Goal: Entertainment & Leisure: Consume media (video, audio)

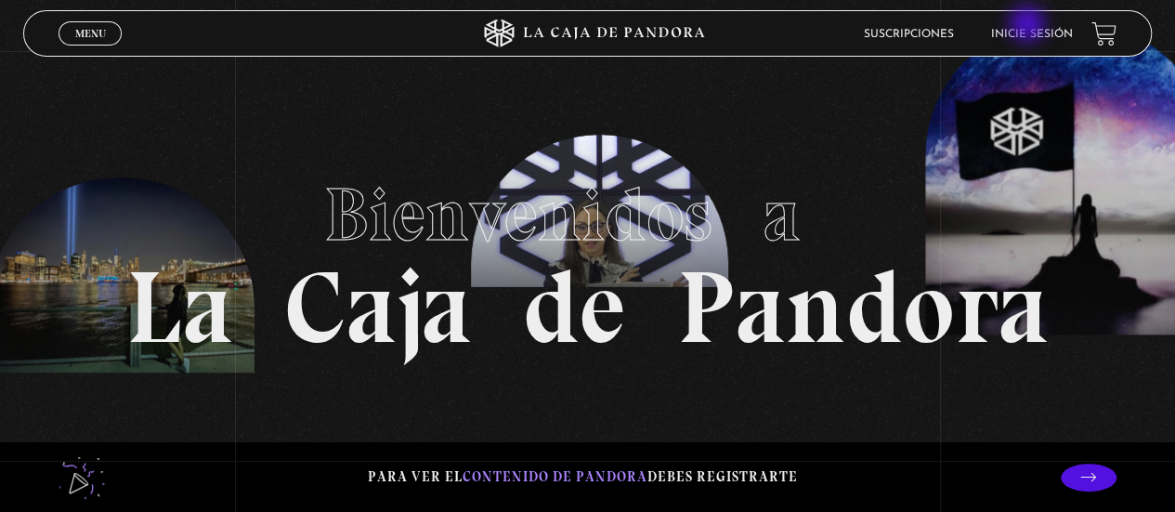
click at [1029, 26] on li "Inicie sesión" at bounding box center [1032, 34] width 82 height 29
click at [1023, 36] on link "Inicie sesión" at bounding box center [1032, 34] width 82 height 11
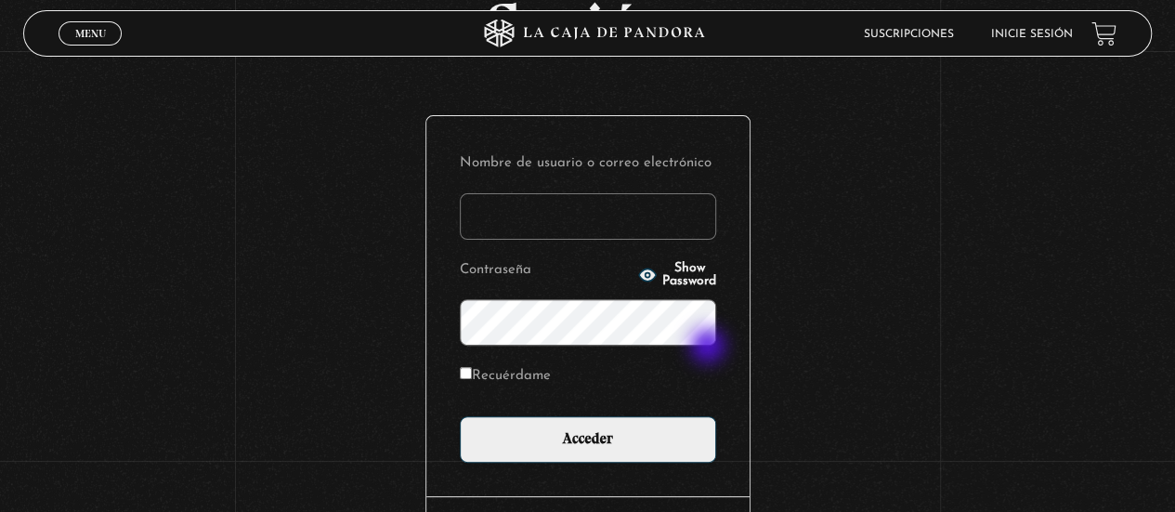
scroll to position [160, 0]
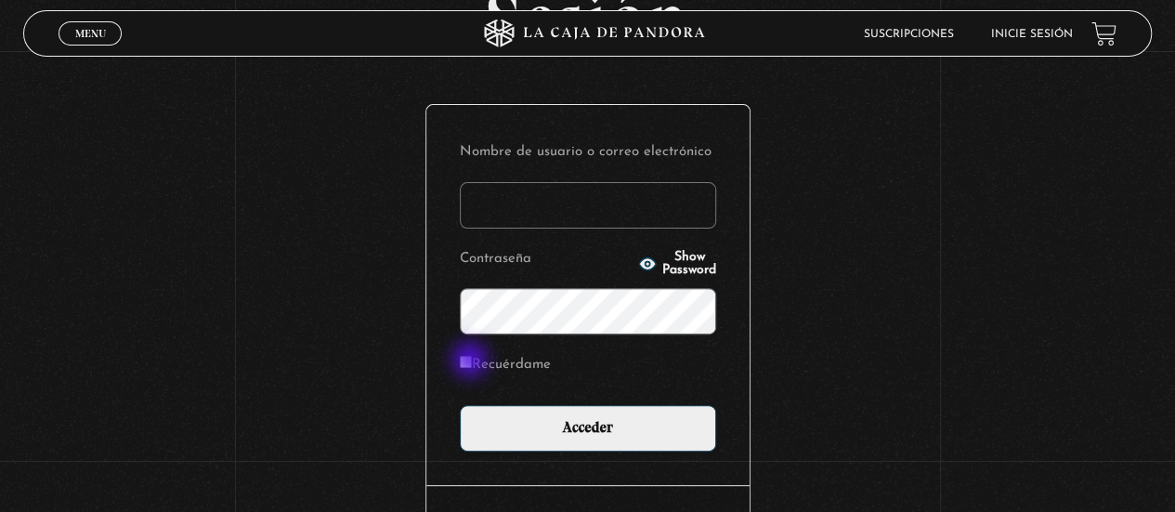
click at [472, 361] on input "Recuérdame" at bounding box center [466, 362] width 12 height 12
checkbox input "true"
click at [524, 205] on input "Nombre de usuario o correo electrónico" at bounding box center [588, 205] width 256 height 46
type input "eri90212"
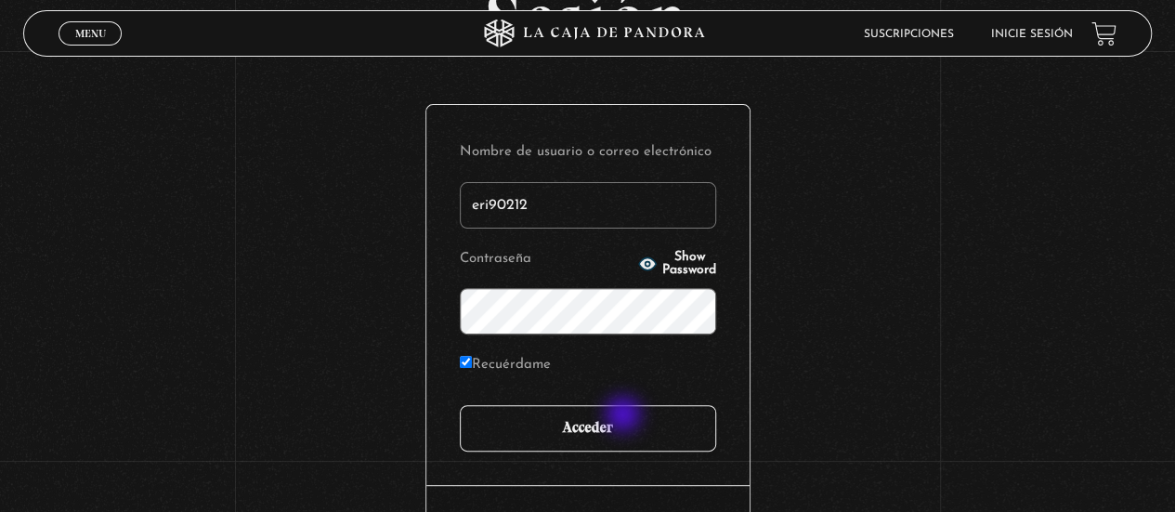
click at [625, 417] on input "Acceder" at bounding box center [588, 428] width 256 height 46
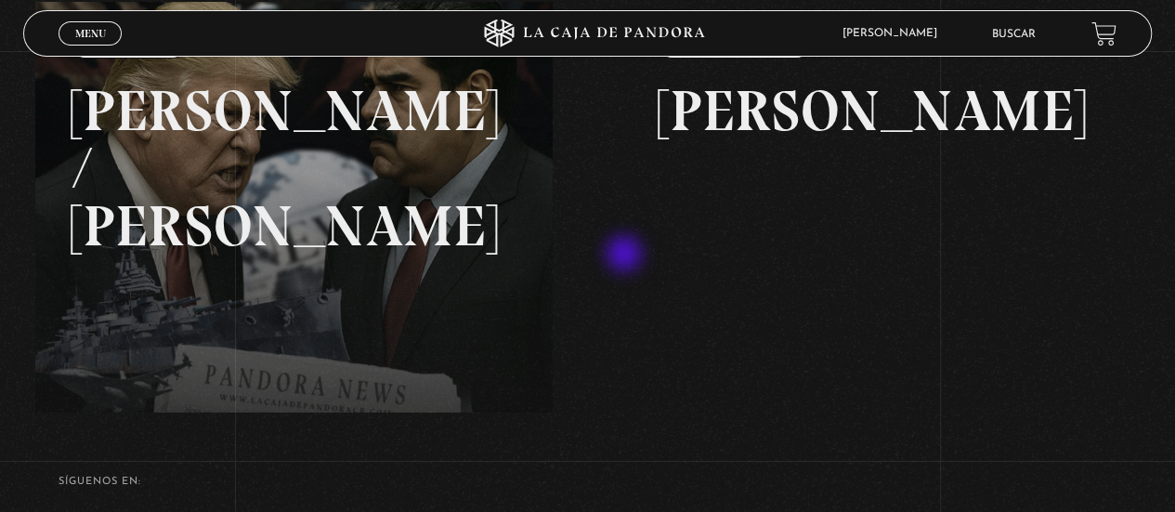
scroll to position [275, 0]
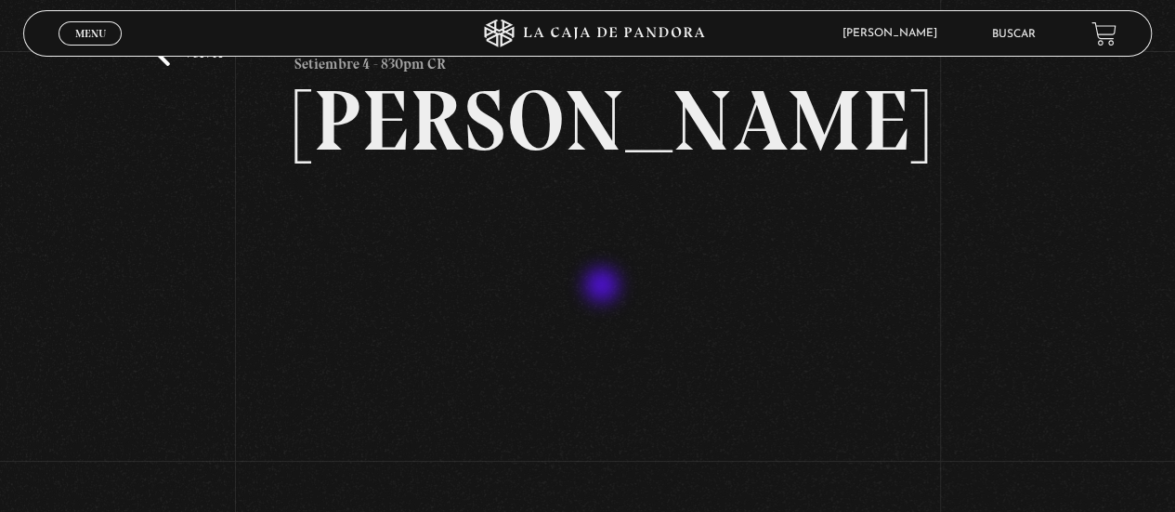
scroll to position [40, 0]
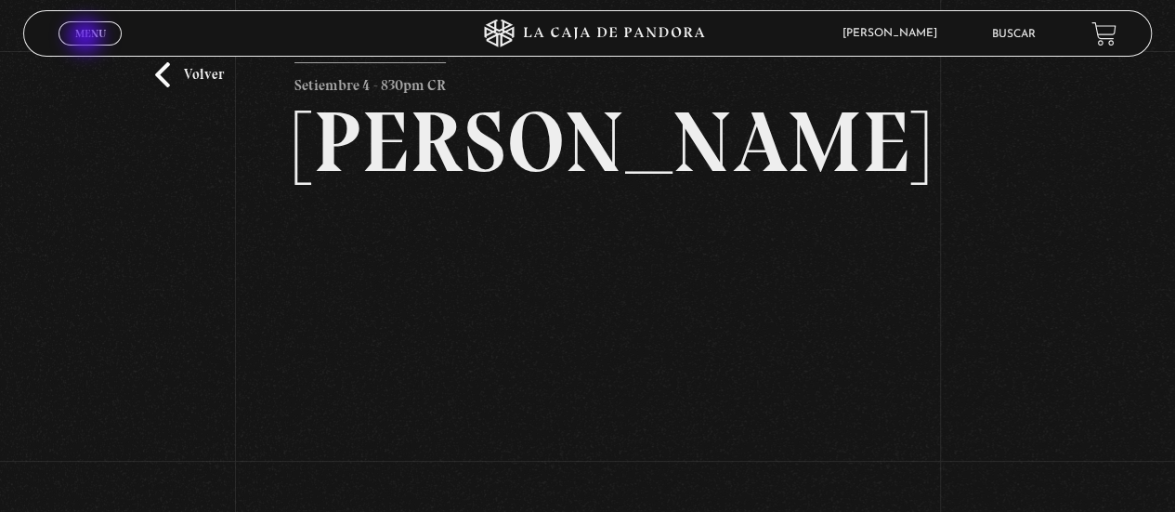
click at [87, 38] on span "Menu" at bounding box center [90, 33] width 31 height 11
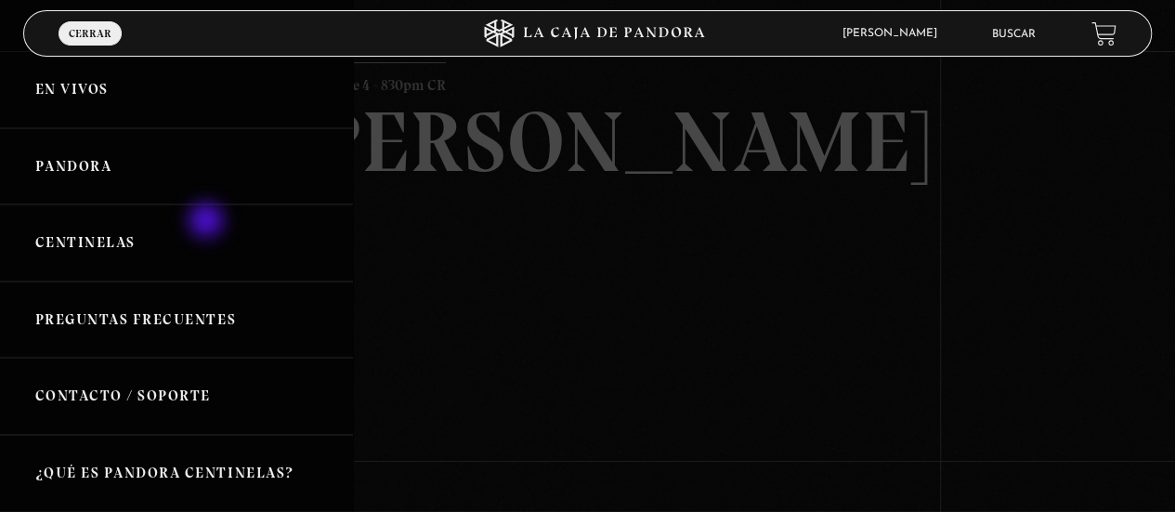
click at [208, 222] on link "Centinelas" at bounding box center [176, 242] width 353 height 77
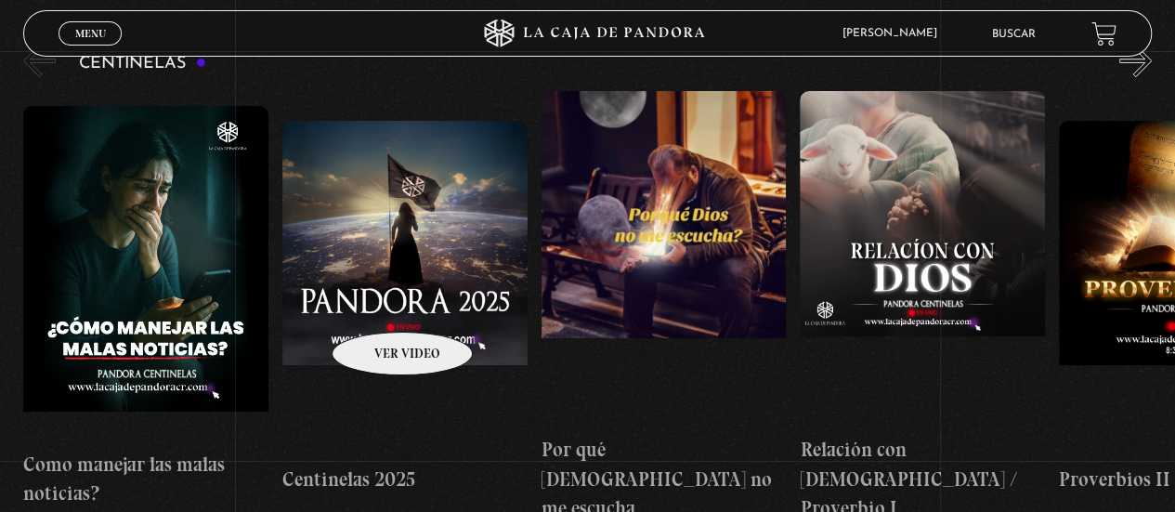
scroll to position [239, 0]
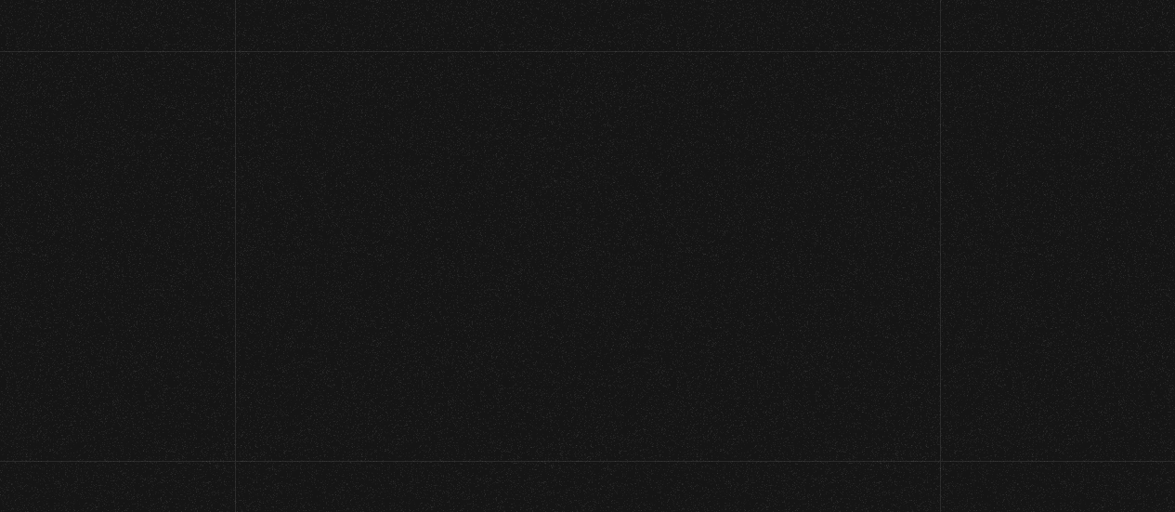
scroll to position [40, 0]
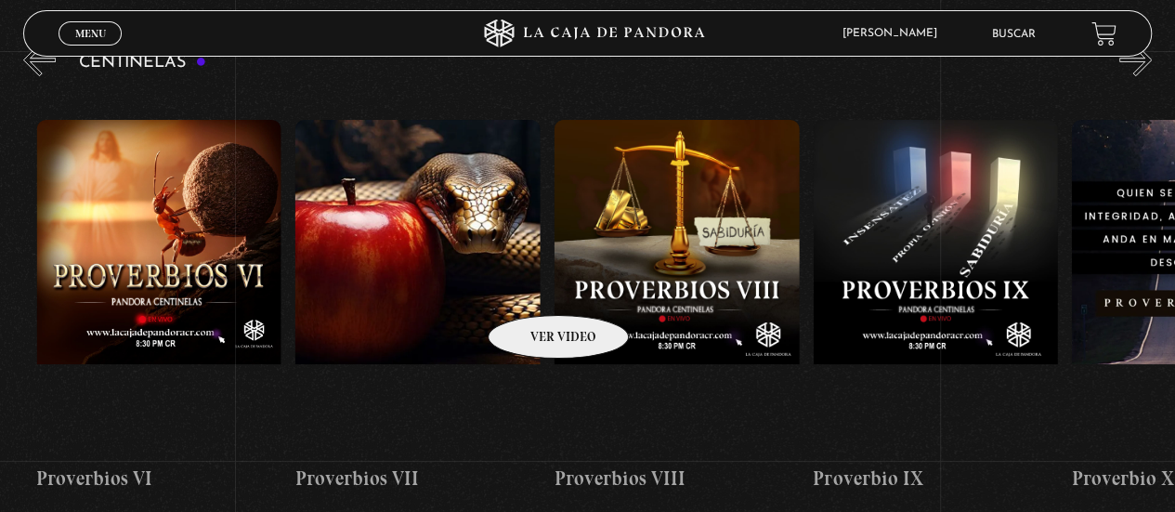
scroll to position [0, 2058]
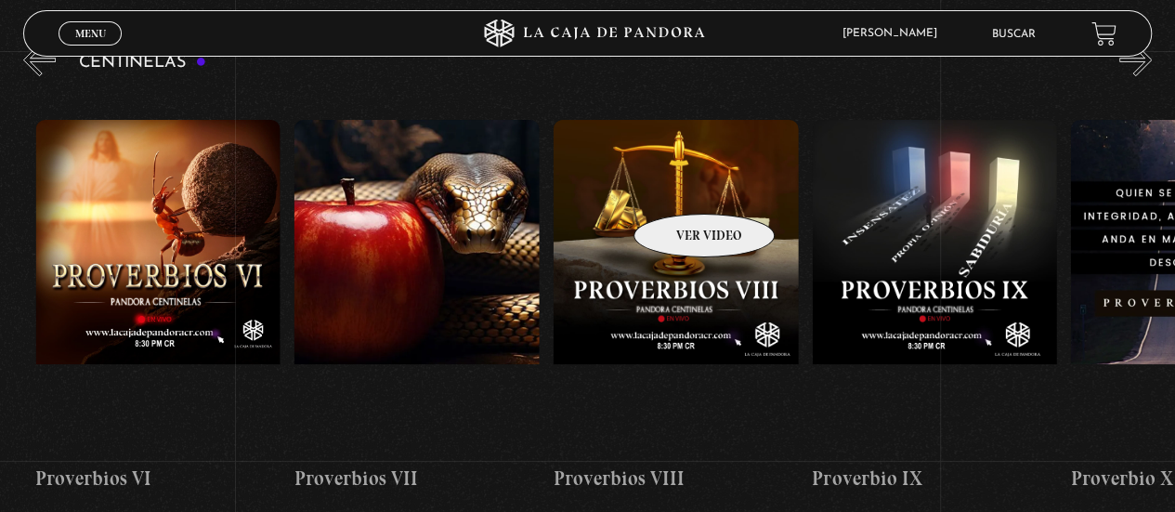
click at [680, 189] on figure at bounding box center [676, 287] width 245 height 334
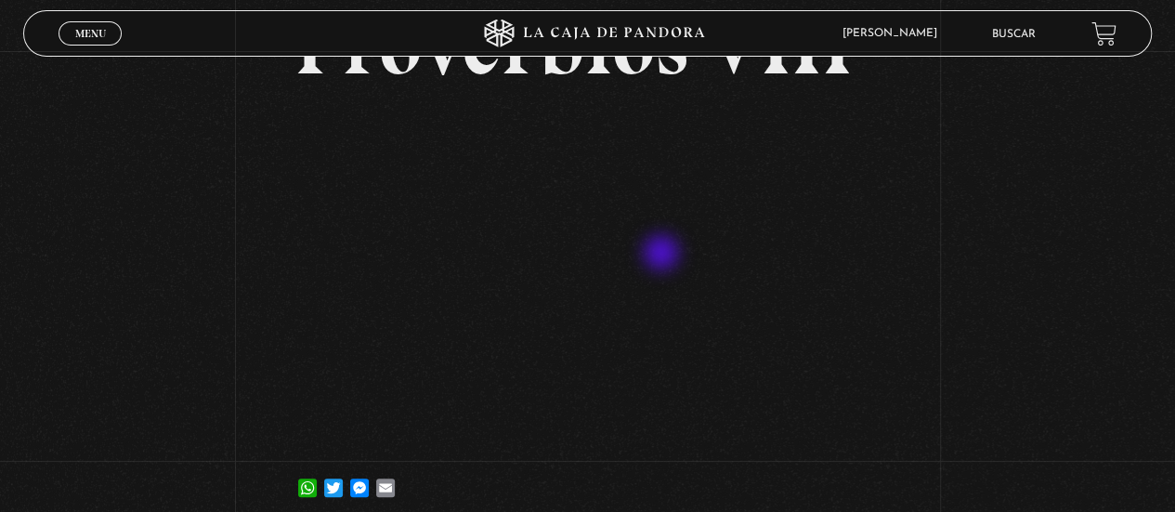
scroll to position [139, 0]
